Goal: Navigation & Orientation: Find specific page/section

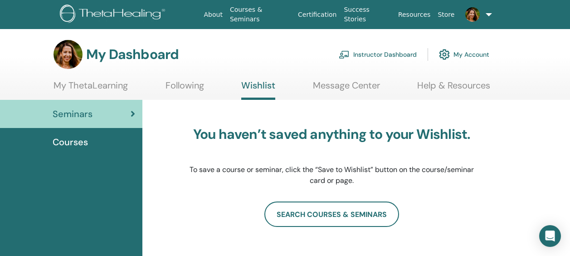
click at [370, 58] on link "Instructor Dashboard" at bounding box center [378, 54] width 78 height 20
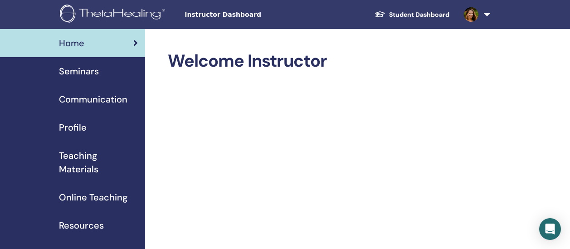
click at [79, 78] on link "Seminars" at bounding box center [72, 71] width 145 height 28
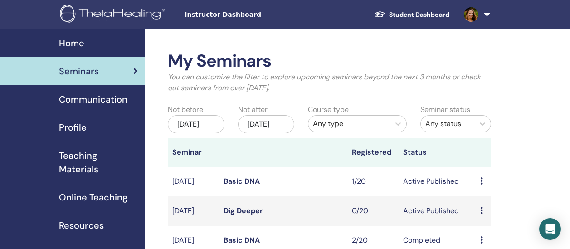
click at [485, 15] on link at bounding box center [475, 14] width 37 height 29
